Goal: Task Accomplishment & Management: Manage account settings

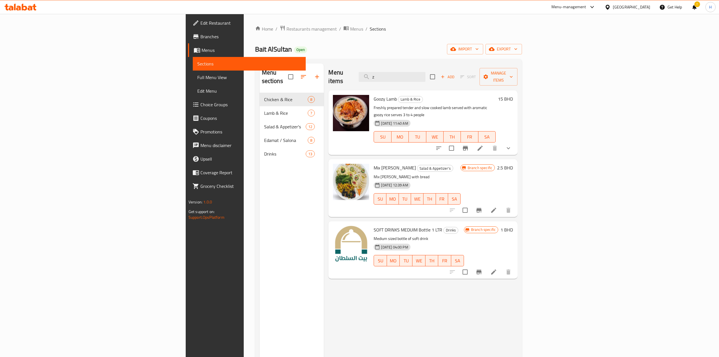
drag, startPoint x: 457, startPoint y: 75, endPoint x: 231, endPoint y: 85, distance: 226.5
click at [260, 85] on div "Menu sections Chicken & Rice 8 Lamb & Rice 7 Salad & Appetizer's 12 Edamat / Sa…" at bounding box center [389, 241] width 258 height 357
paste input "GREEK SALAD"
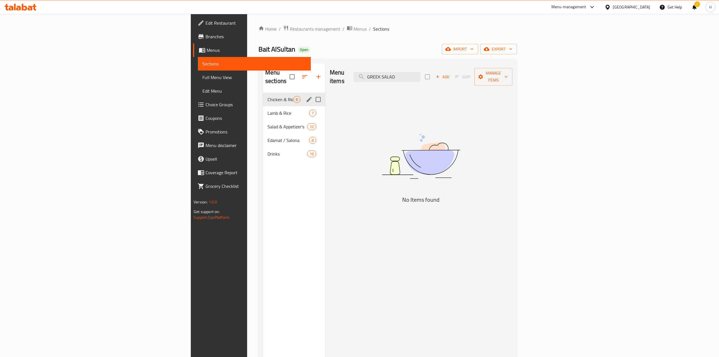
type input "GREEK SALAD"
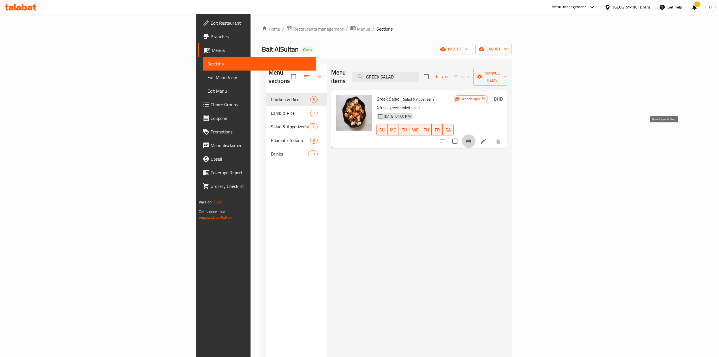
click at [472, 139] on icon "Branch-specific-item" at bounding box center [468, 141] width 5 height 5
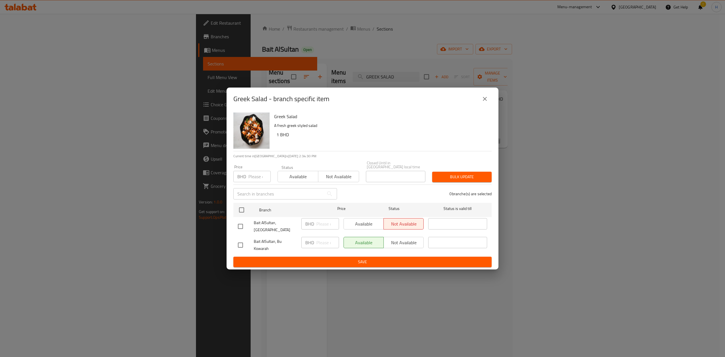
drag, startPoint x: 243, startPoint y: 212, endPoint x: 302, endPoint y: 233, distance: 62.2
click at [243, 212] on input "checkbox" at bounding box center [242, 210] width 12 height 12
checkbox input "true"
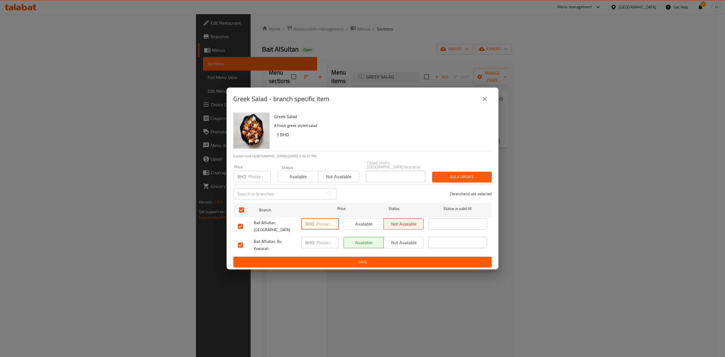
click at [325, 221] on input "number" at bounding box center [327, 223] width 23 height 11
click at [261, 233] on ul "Branch Price Status Status is valid till Bait AlSultan, Isa Town BHD 1.5 ​ Avai…" at bounding box center [362, 229] width 258 height 56
click at [323, 224] on input "1.5" at bounding box center [327, 223] width 23 height 11
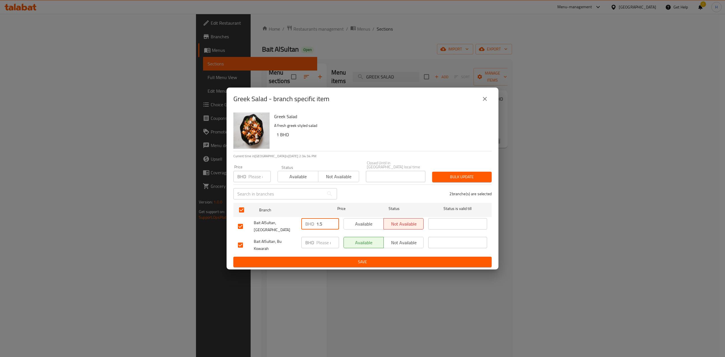
type input "1.5"
click at [323, 235] on div "BHD ​" at bounding box center [320, 245] width 42 height 21
click at [325, 237] on input "number" at bounding box center [327, 242] width 23 height 11
paste input "1.5"
type input "1.5"
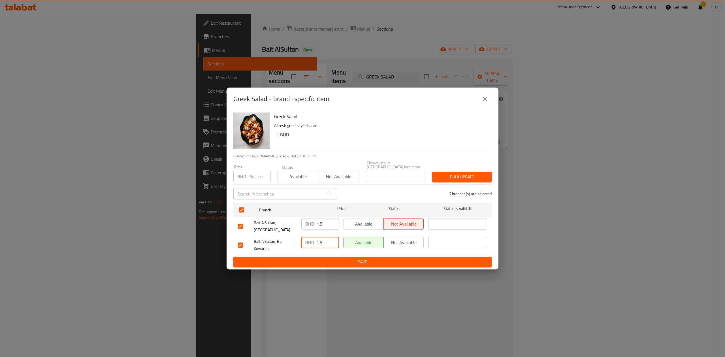
click at [338, 259] on span "Save" at bounding box center [362, 261] width 249 height 7
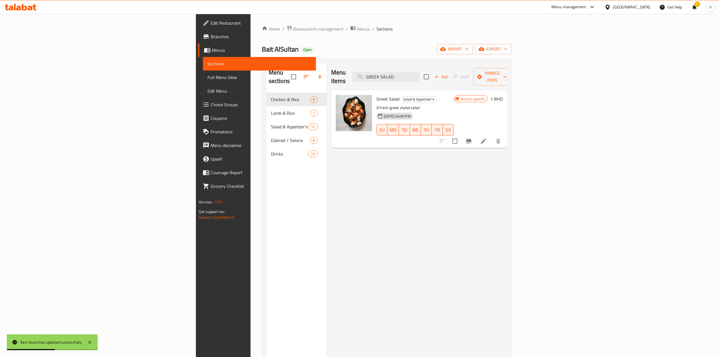
drag, startPoint x: 482, startPoint y: 70, endPoint x: 382, endPoint y: 77, distance: 100.0
click at [382, 77] on div "Menu items GREEK SALAD Add Sort Manage items" at bounding box center [419, 76] width 176 height 27
click at [472, 138] on icon "Branch-specific-item" at bounding box center [469, 141] width 7 height 7
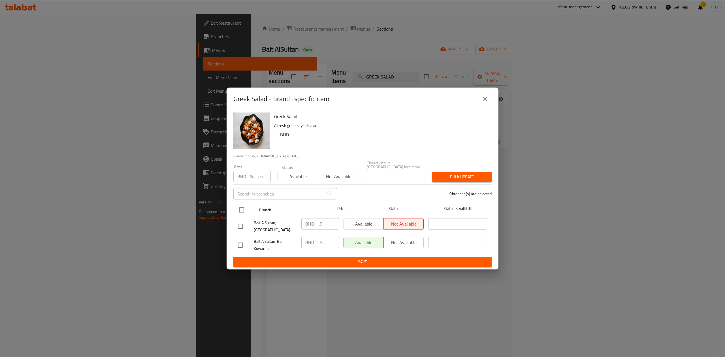
click at [250, 211] on div at bounding box center [246, 210] width 21 height 16
click at [244, 208] on input "checkbox" at bounding box center [242, 210] width 12 height 12
checkbox input "true"
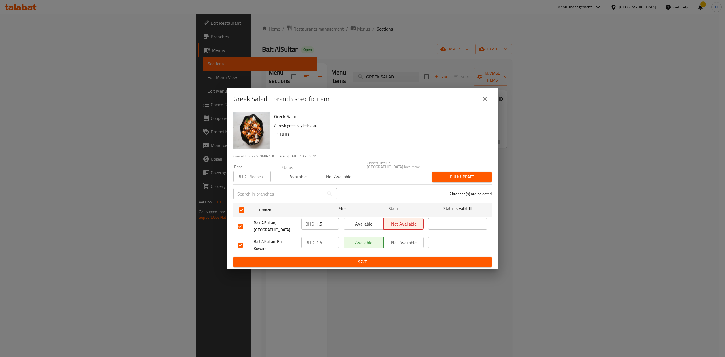
click at [487, 102] on icon "close" at bounding box center [484, 98] width 7 height 7
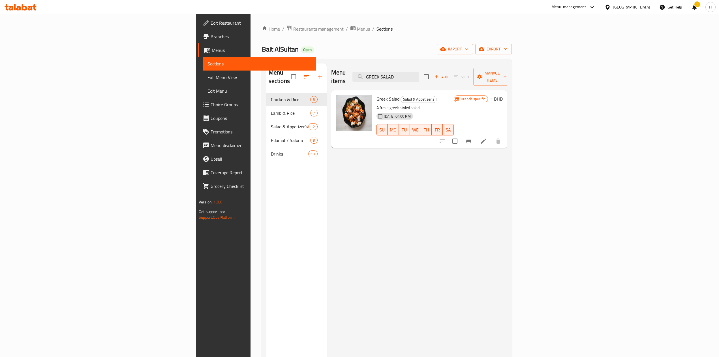
paste input "CORN"
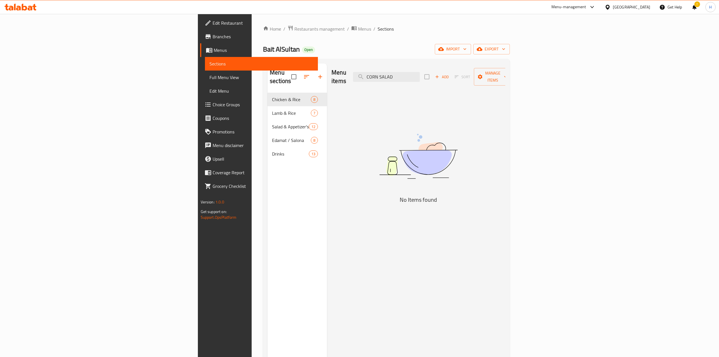
click at [268, 89] on div "Menu sections Chicken & Rice 8 Lamb & Rice 7 Salad & Appetizer's 12 Edamat / Sa…" at bounding box center [387, 241] width 238 height 357
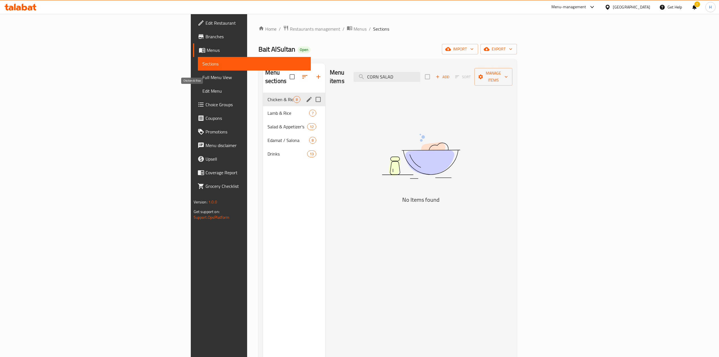
paste input "GREEN SALAD"
type input "GREEN SALAD"
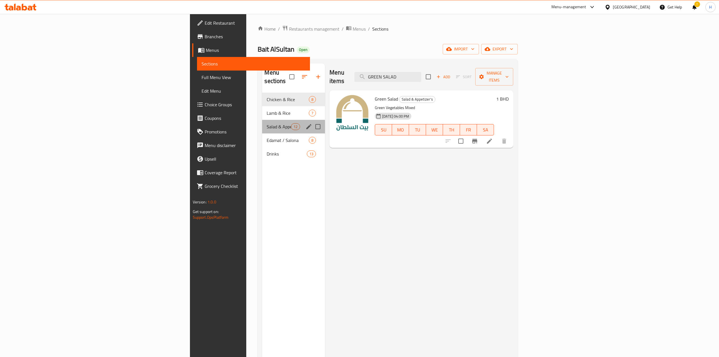
click at [262, 120] on div "Salad & Appetizer's 12" at bounding box center [293, 127] width 63 height 14
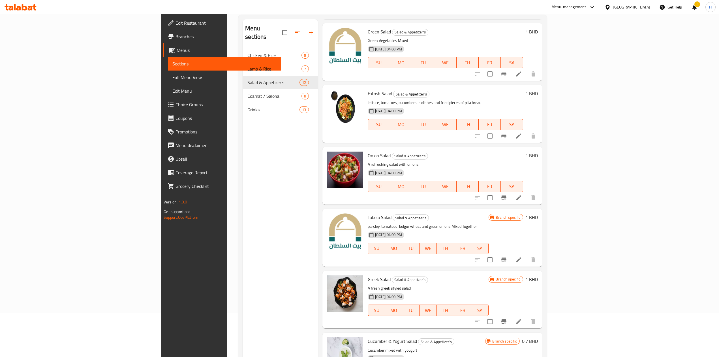
scroll to position [80, 0]
